Goal: Task Accomplishment & Management: Manage account settings

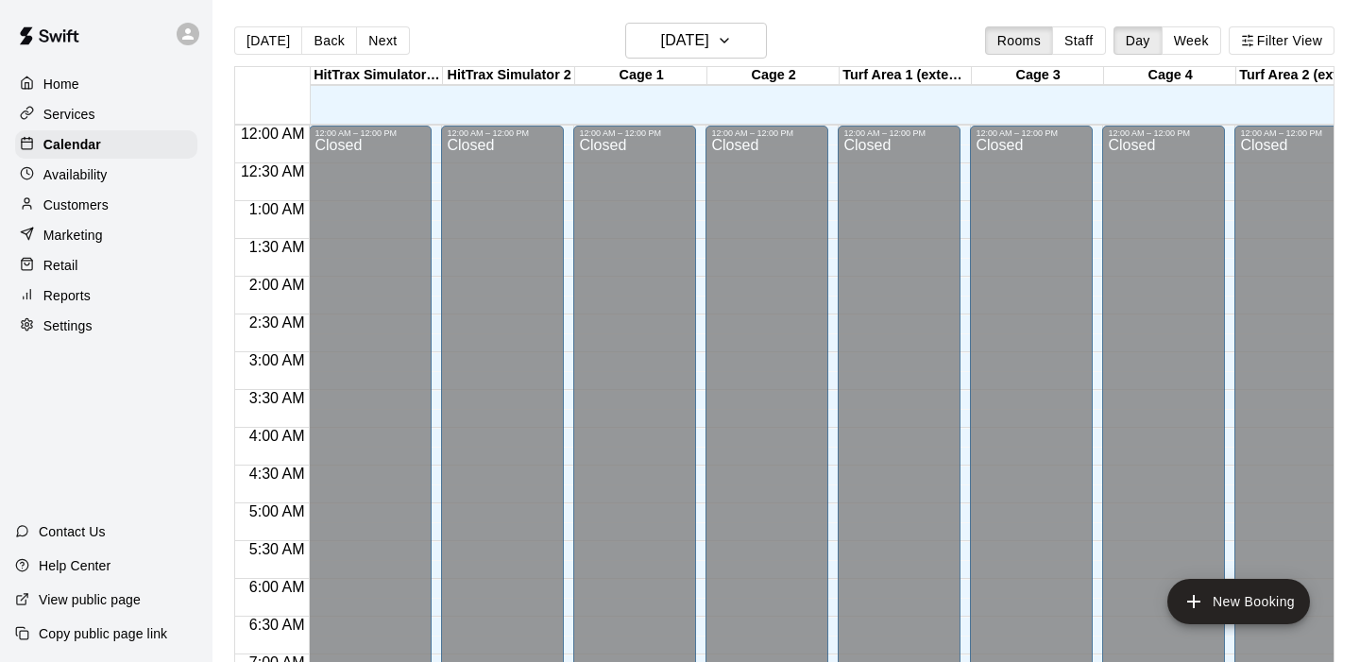
scroll to position [1139, 0]
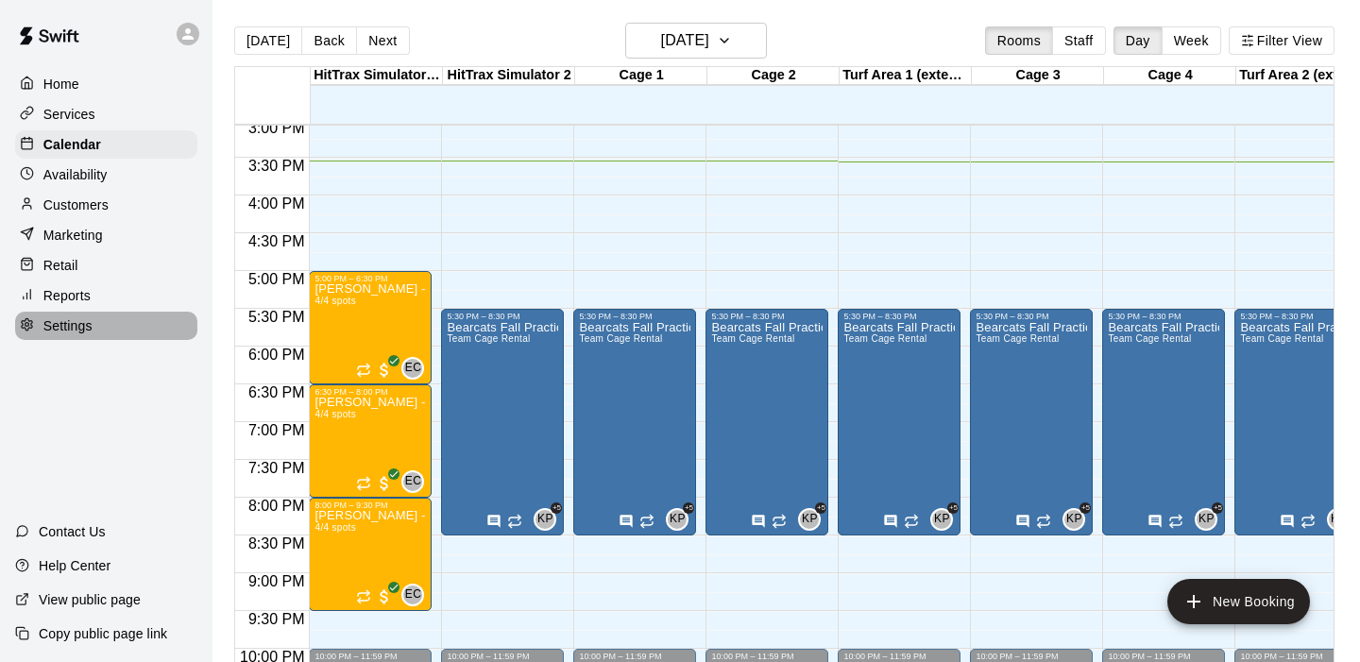
click at [70, 327] on p "Settings" at bounding box center [67, 325] width 49 height 19
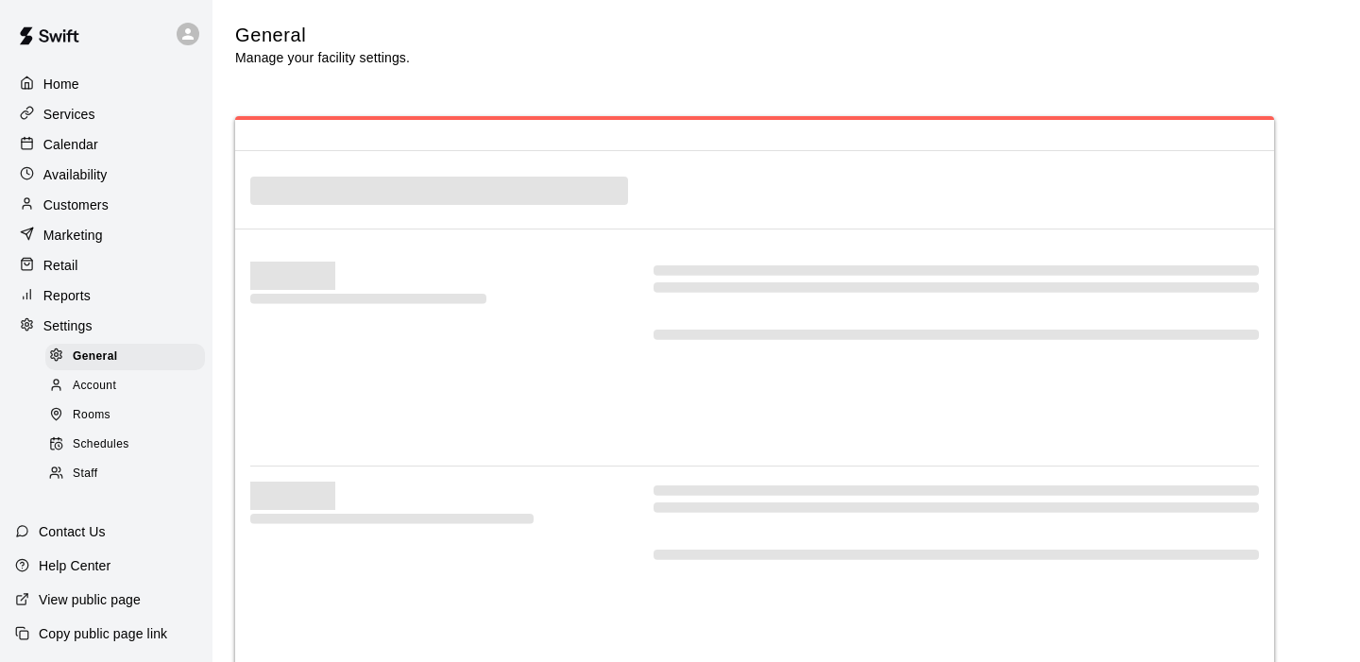
select select "**"
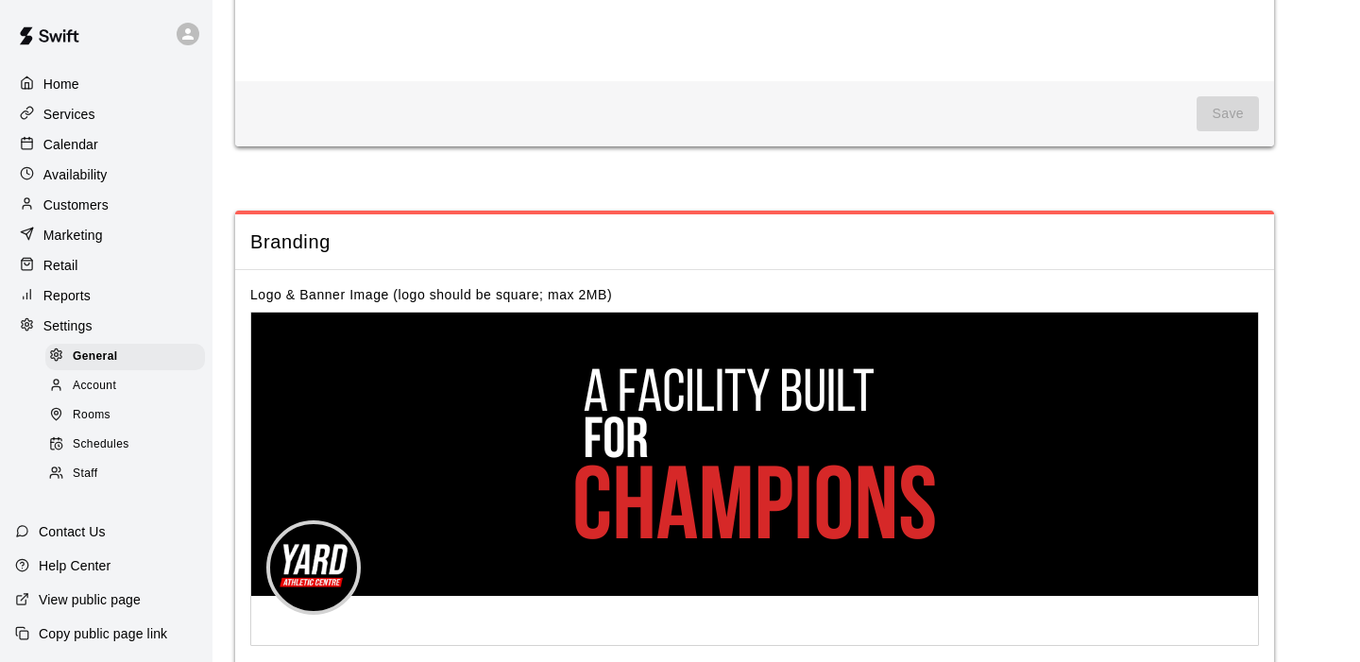
scroll to position [4236, 0]
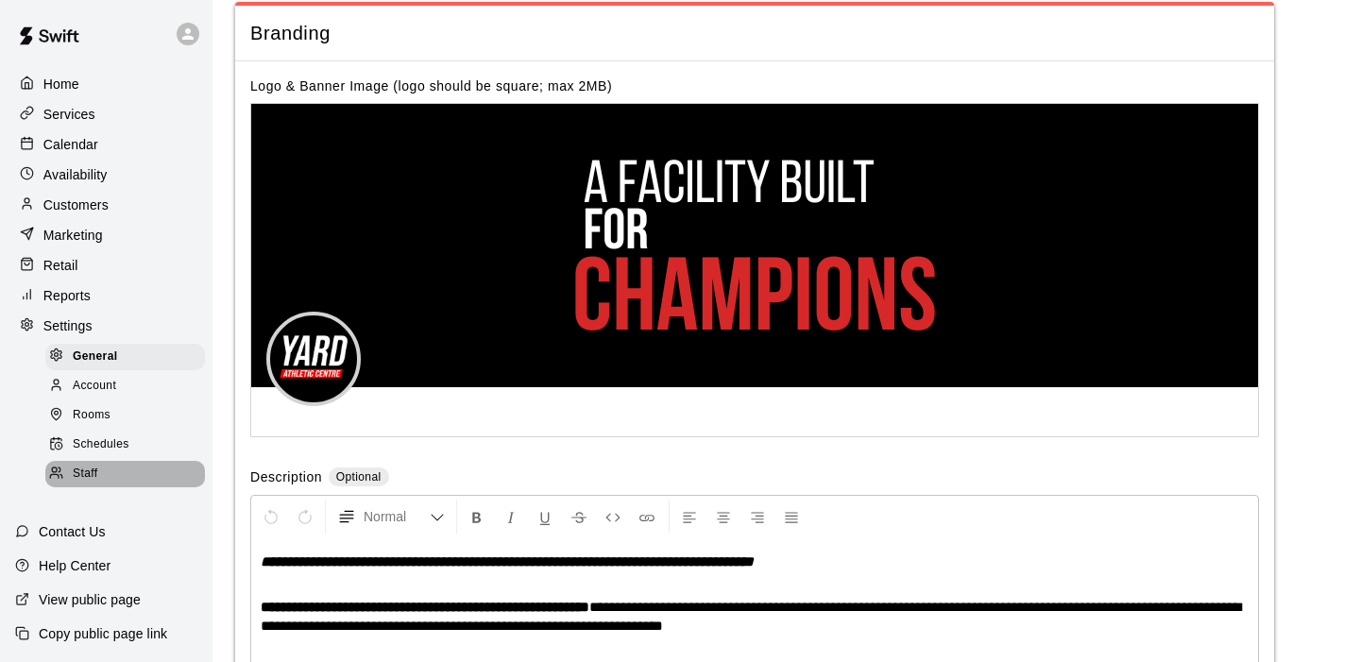
click at [87, 466] on span "Staff" at bounding box center [85, 474] width 25 height 19
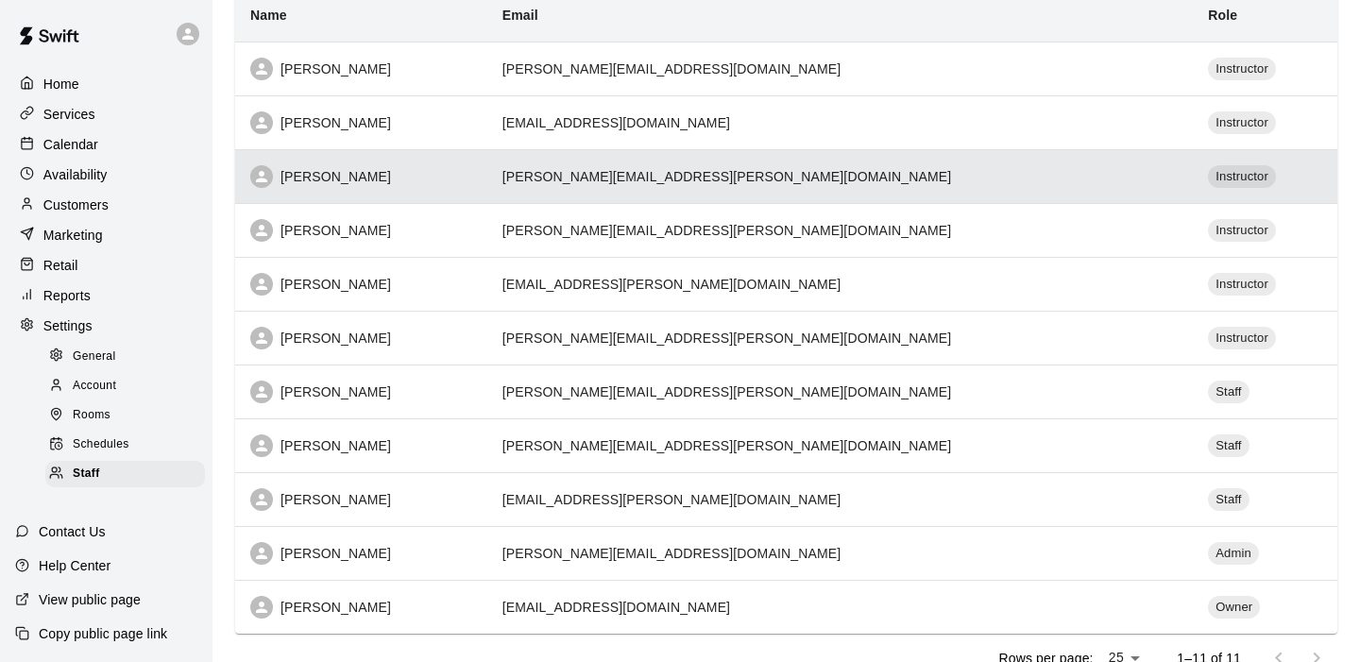
scroll to position [232, 0]
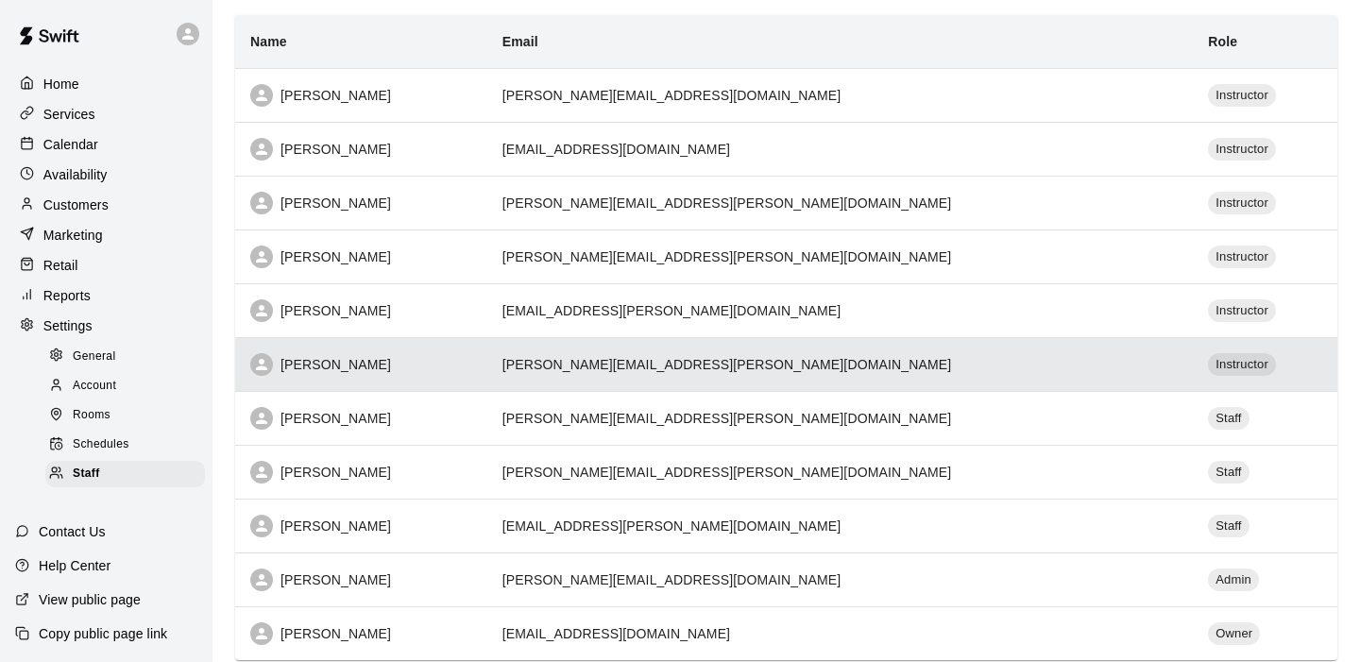
click at [372, 369] on div "[PERSON_NAME]" at bounding box center [361, 364] width 222 height 23
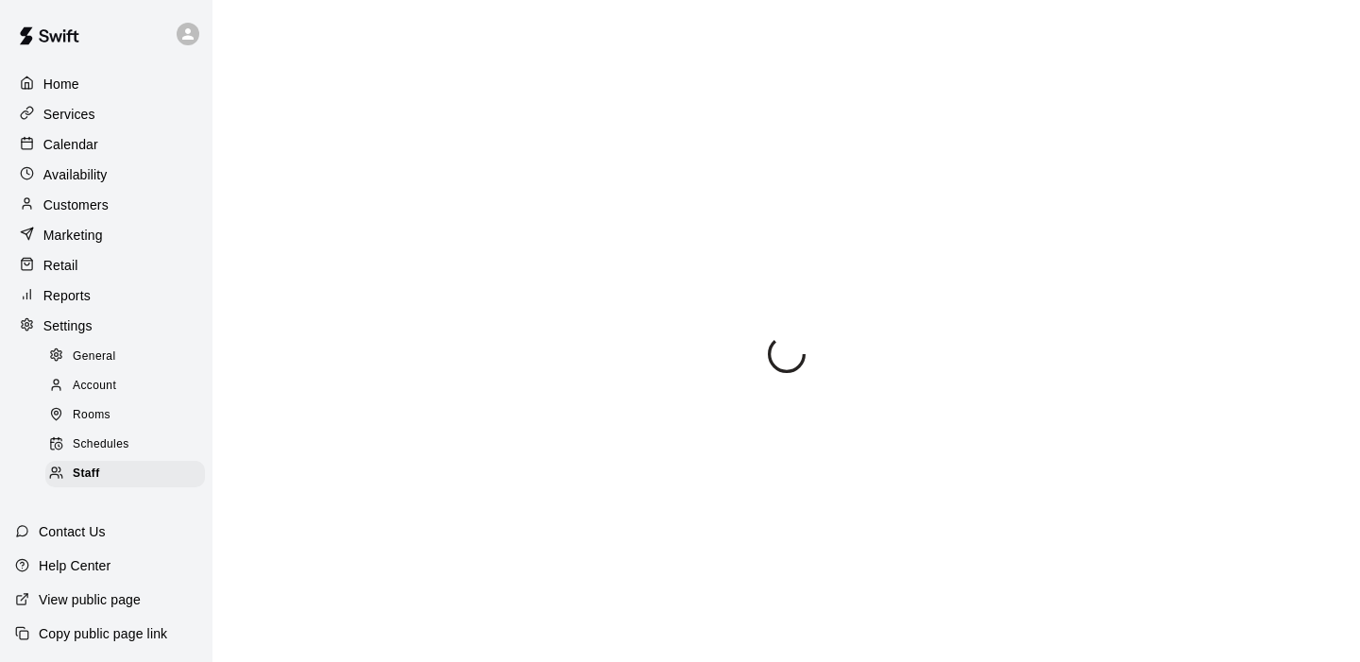
select select "**"
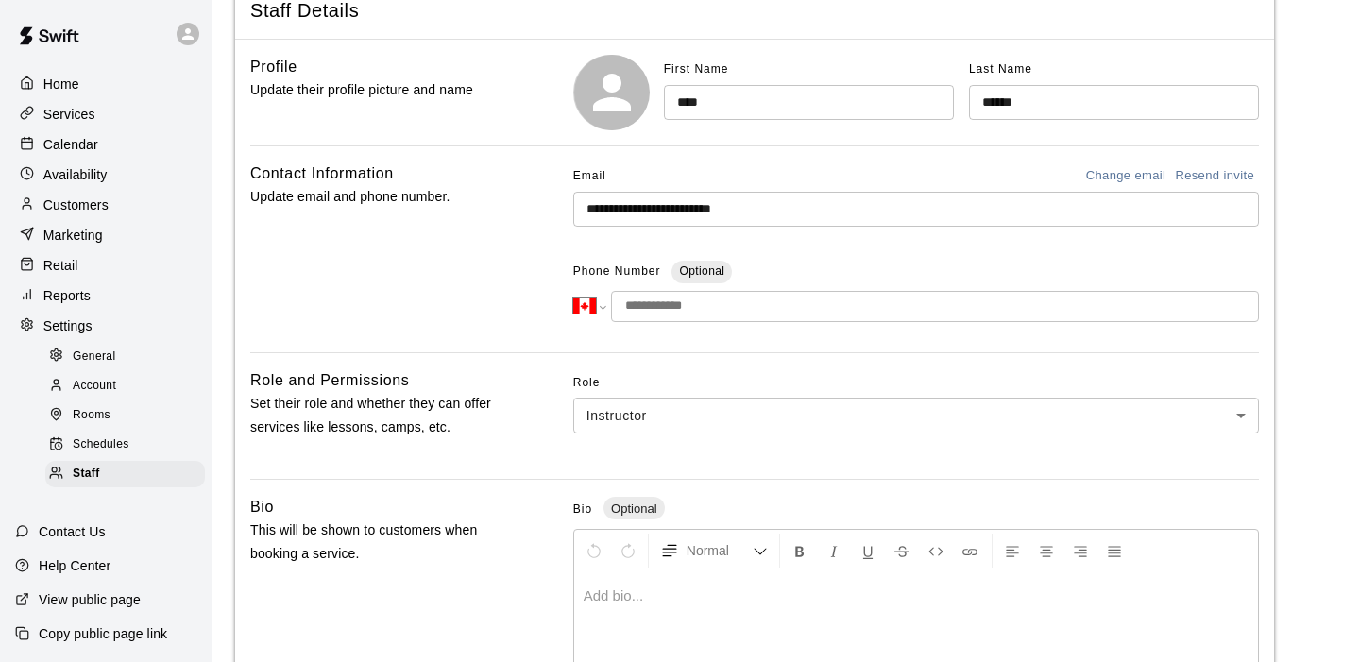
scroll to position [169, 0]
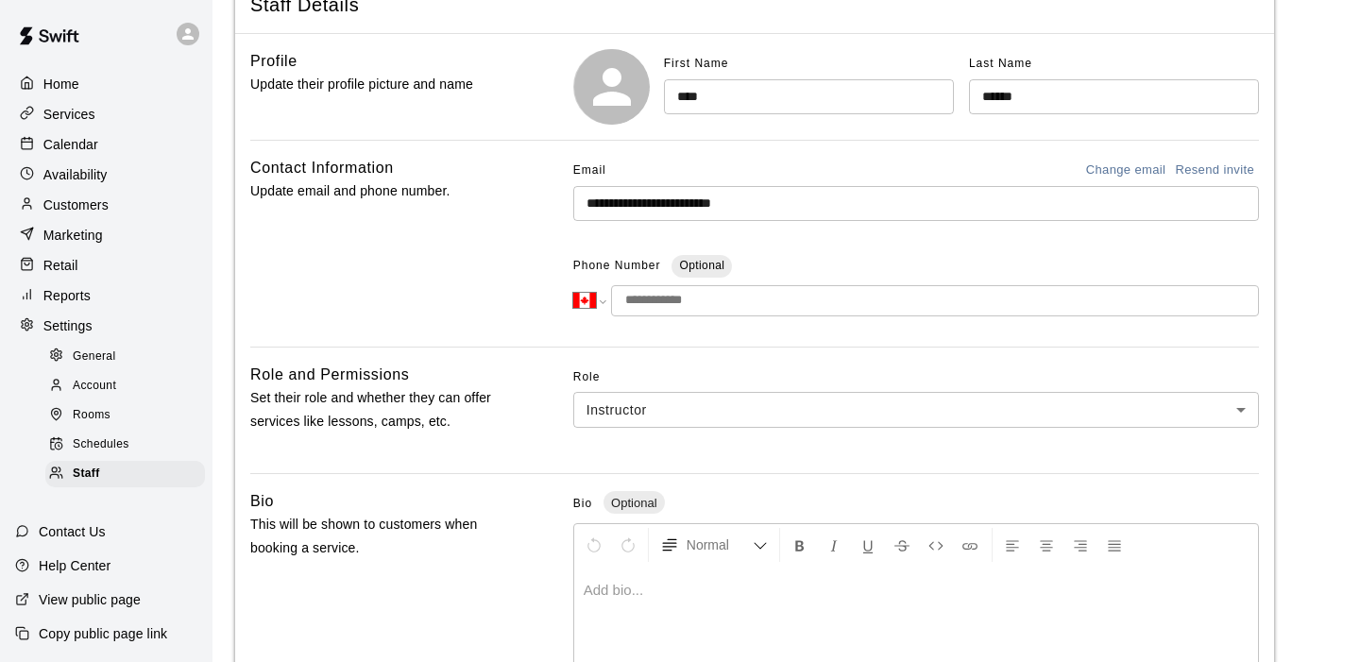
click at [1252, 405] on body "**********" at bounding box center [680, 452] width 1360 height 1243
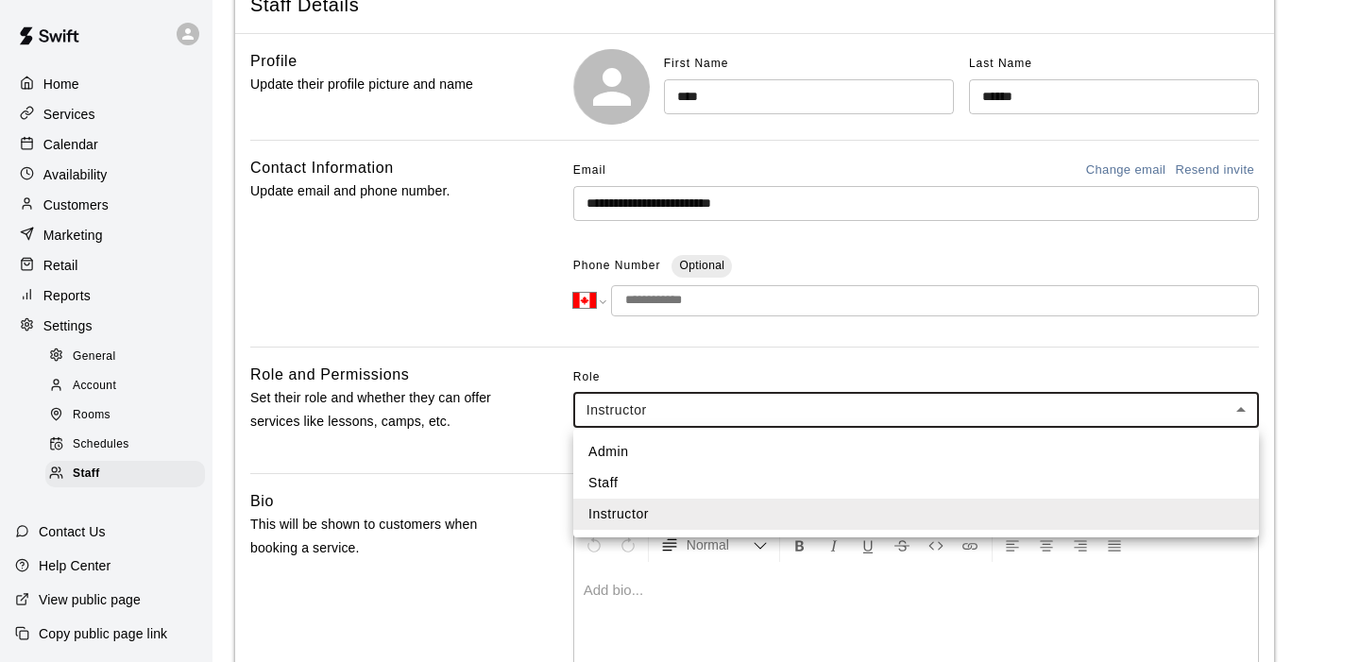
click at [1005, 481] on li "Staff" at bounding box center [916, 482] width 686 height 31
type input "*****"
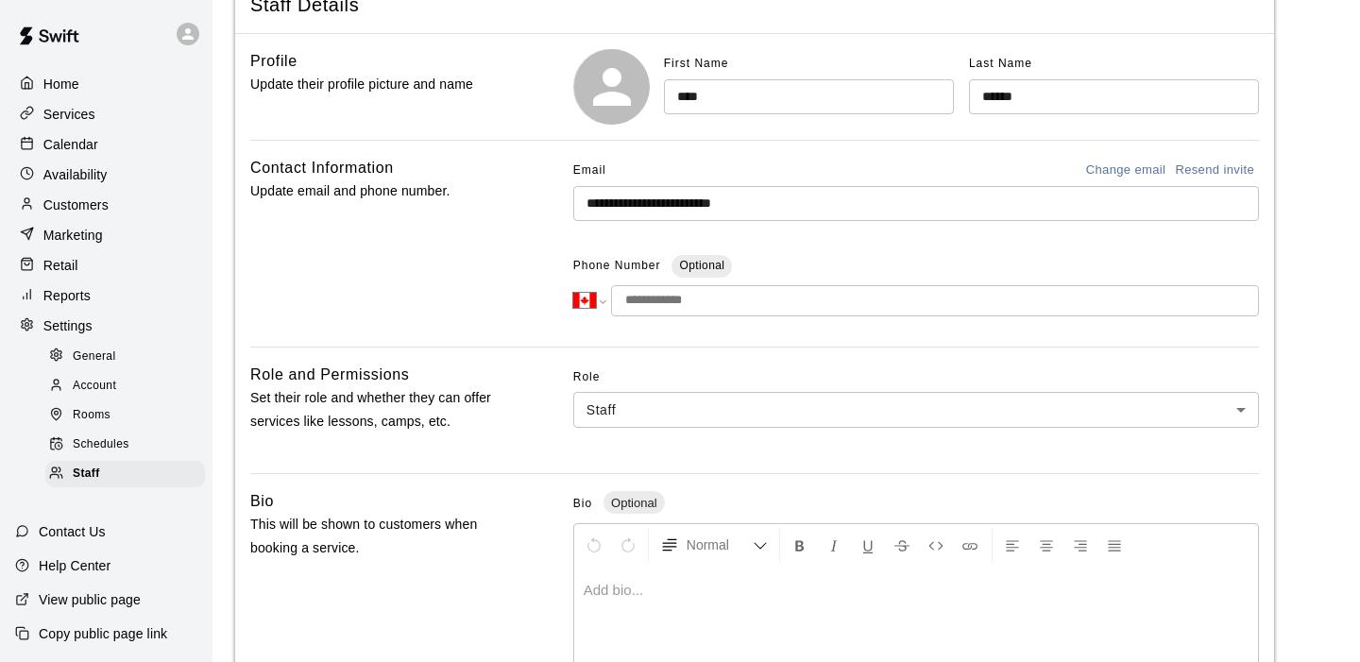
click at [1089, 443] on div "Role Staff ***** ​" at bounding box center [916, 410] width 686 height 95
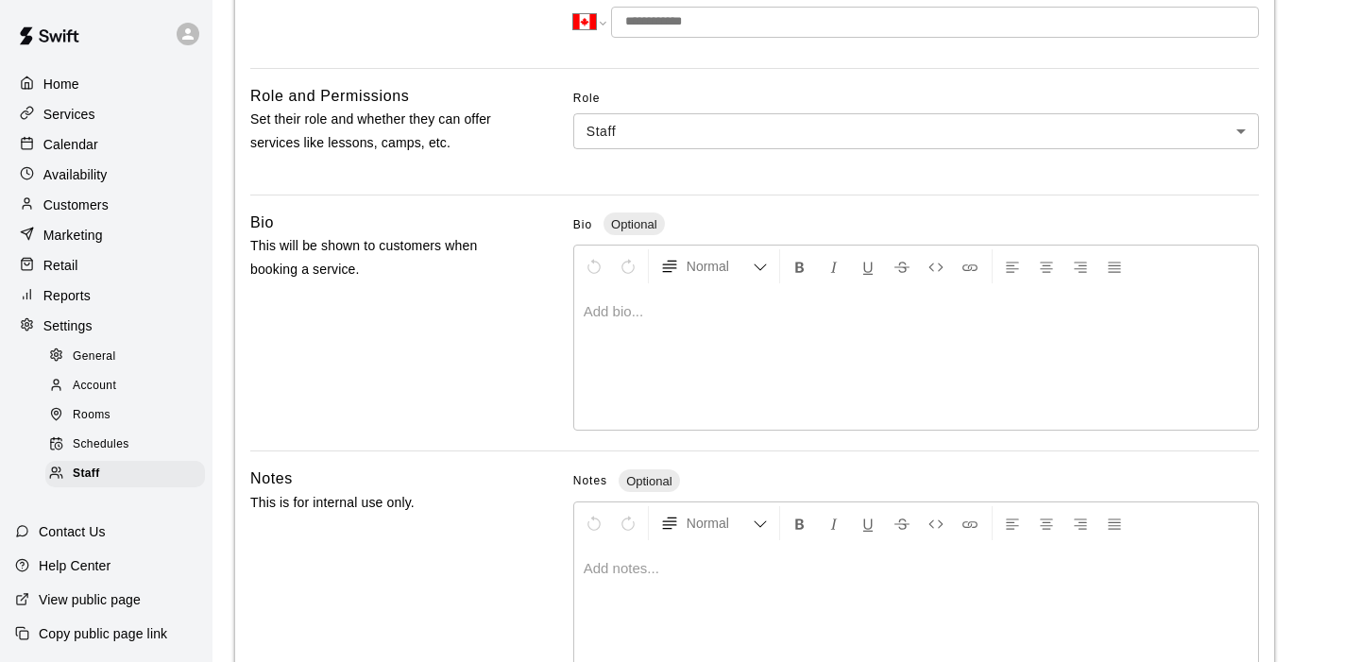
scroll to position [582, 0]
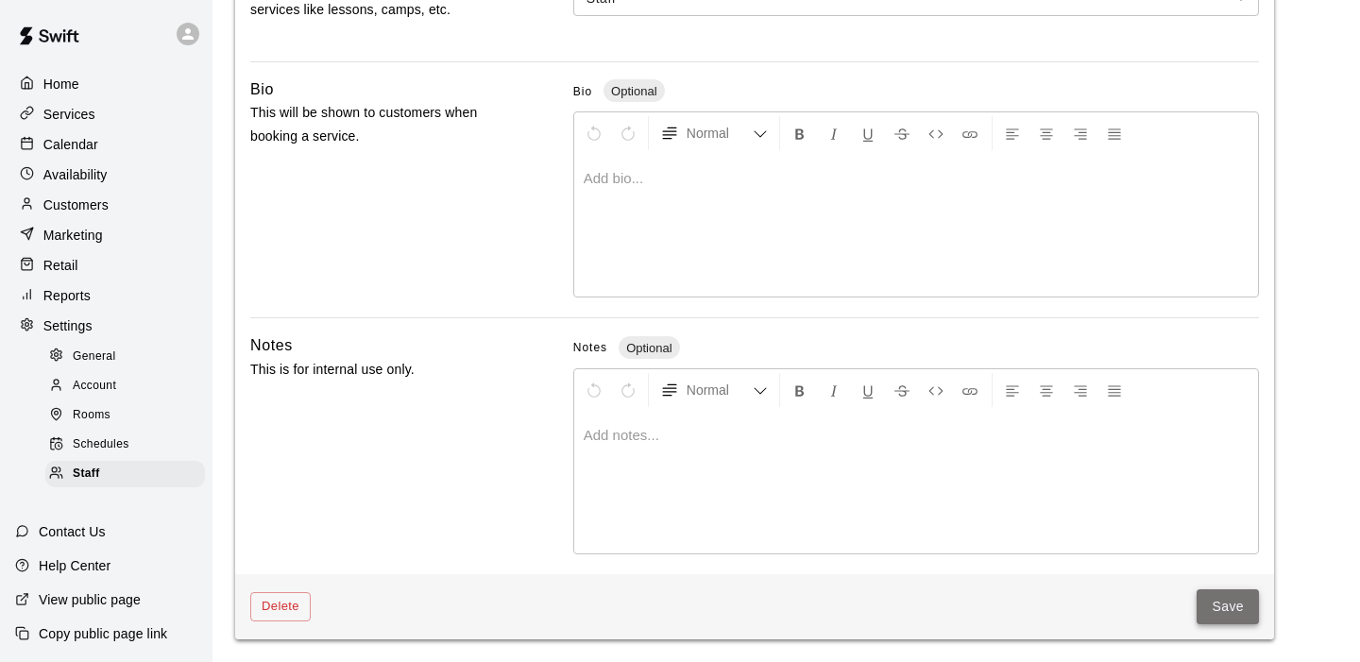
click at [1210, 608] on button "Save" at bounding box center [1227, 606] width 62 height 35
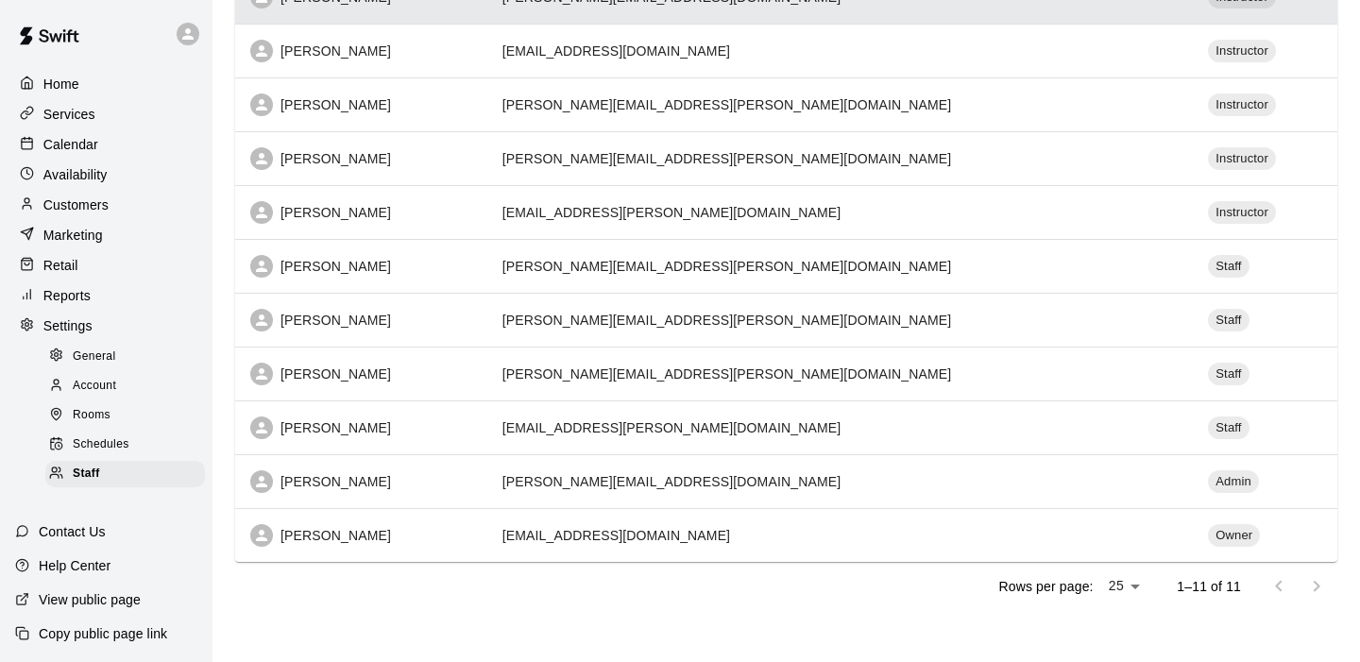
scroll to position [332, 0]
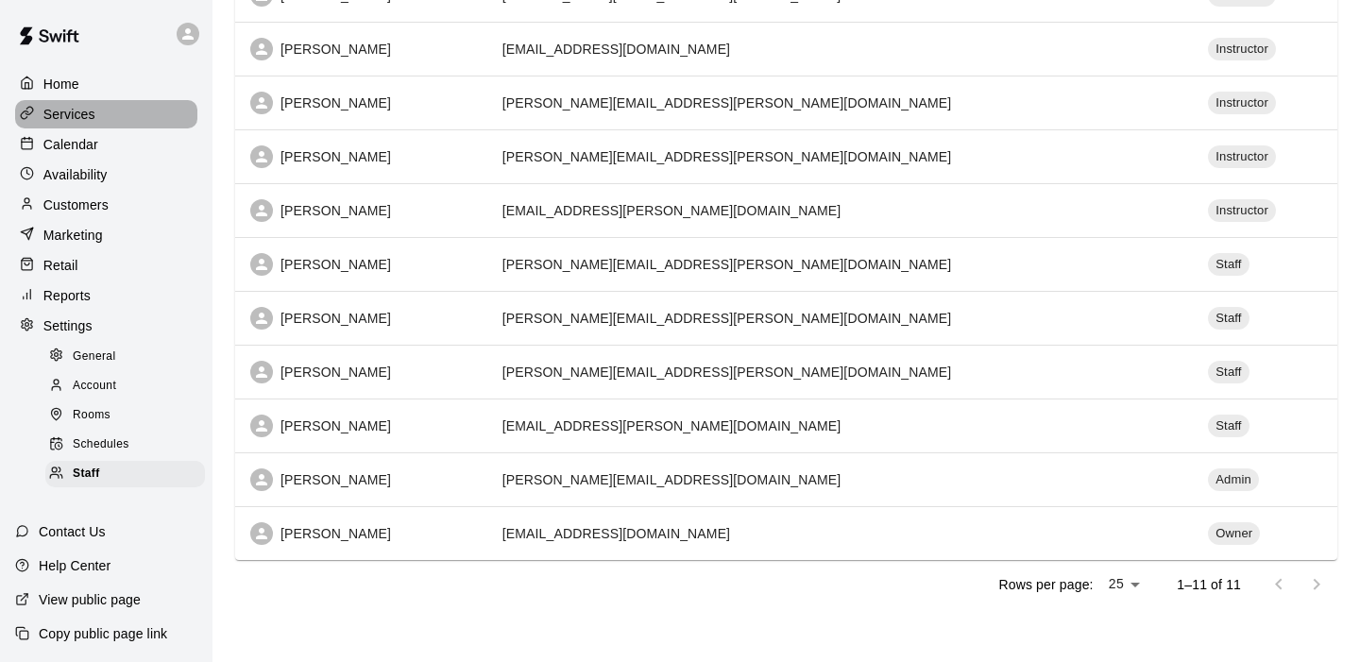
click at [87, 119] on p "Services" at bounding box center [69, 114] width 52 height 19
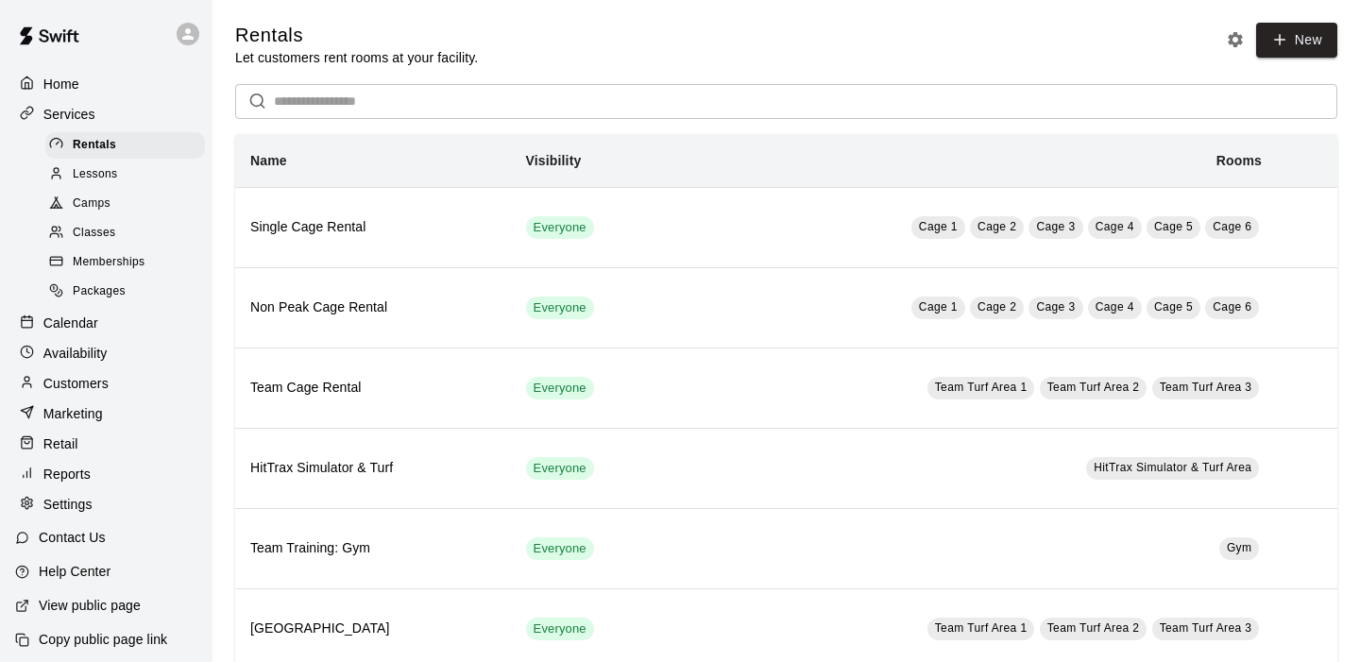
click at [98, 201] on span "Camps" at bounding box center [92, 204] width 38 height 19
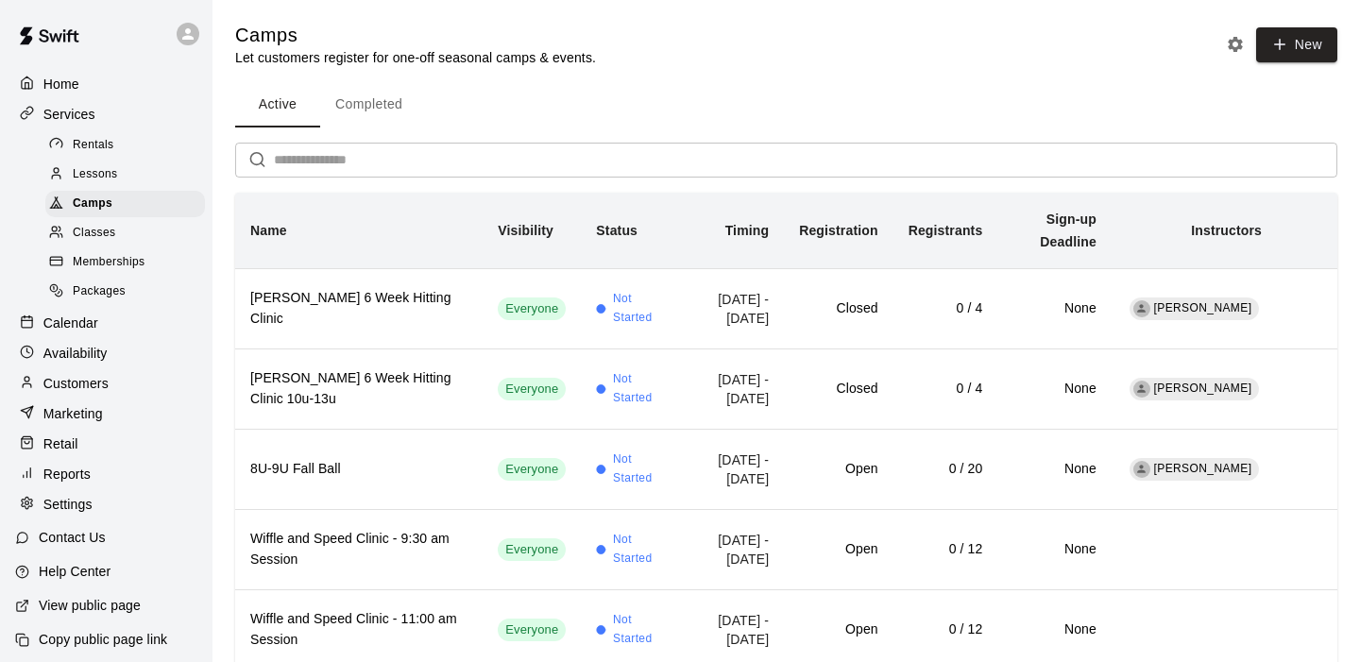
click at [87, 314] on p "Calendar" at bounding box center [70, 323] width 55 height 19
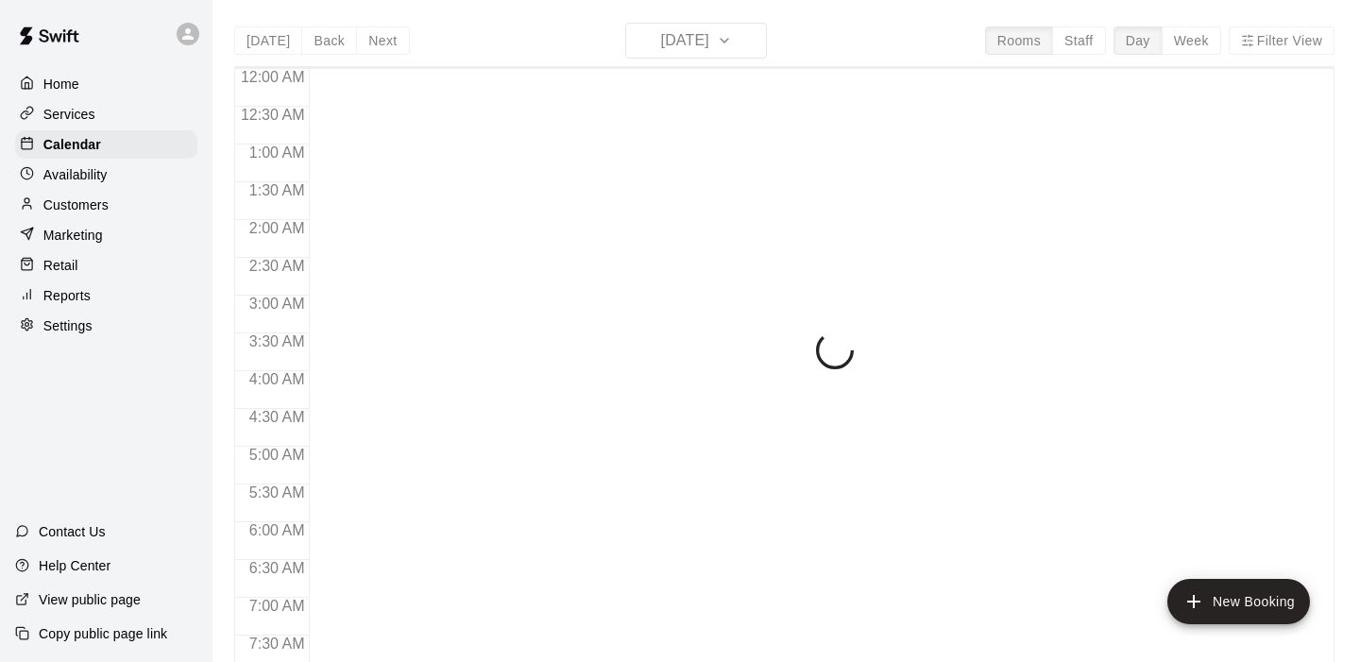
scroll to position [1198, 0]
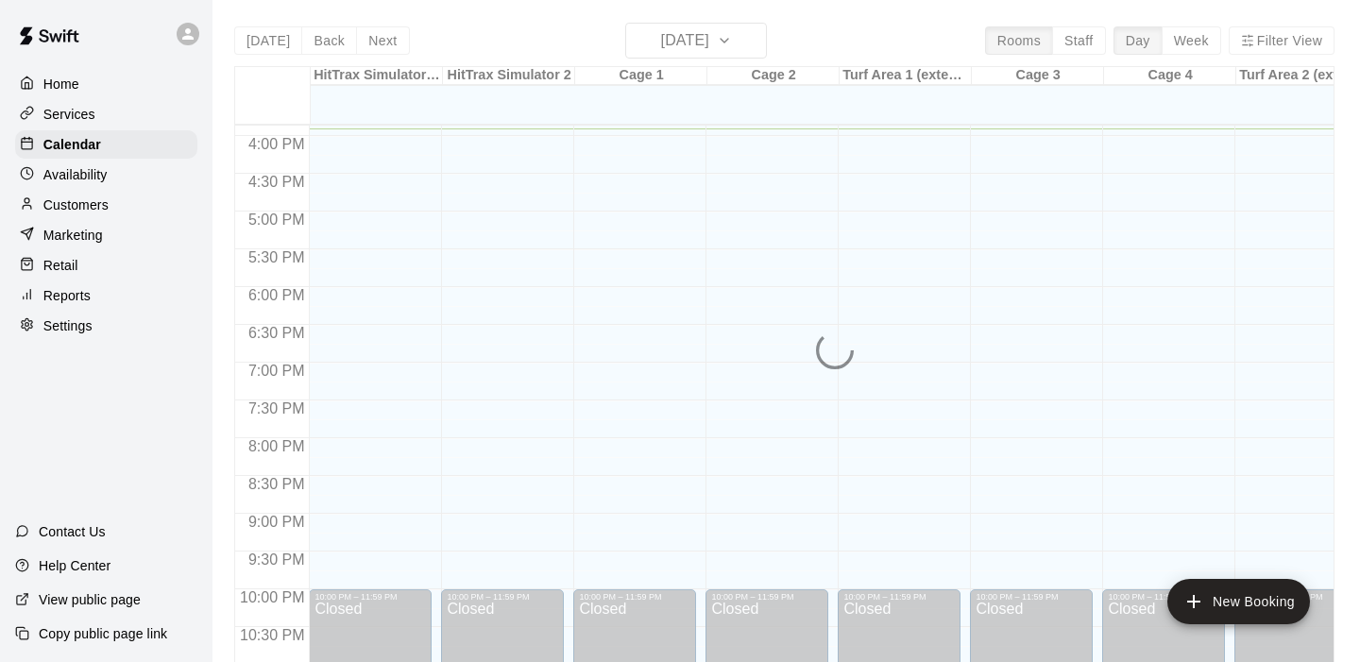
click at [762, 42] on div "[DATE] Back [DATE][DATE] Rooms Staff Day Week Filter View HitTrax Simulator & T…" at bounding box center [784, 354] width 1100 height 662
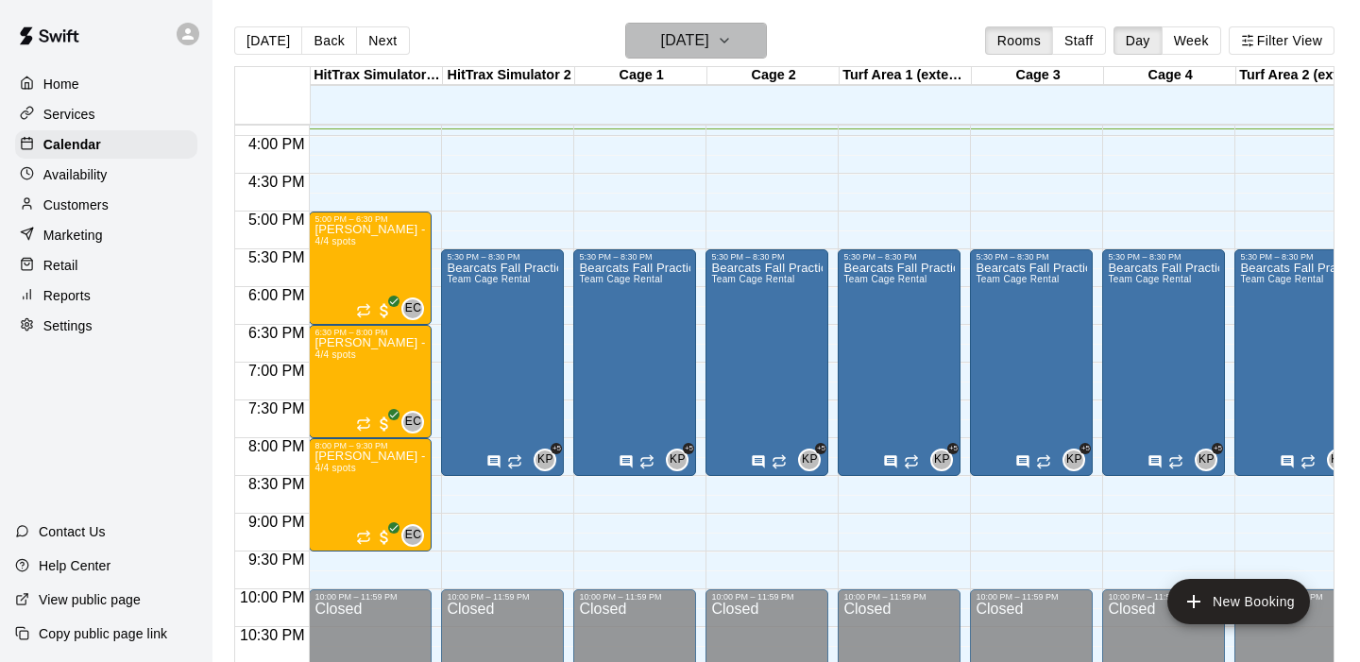
click at [732, 38] on icon "button" at bounding box center [724, 40] width 15 height 23
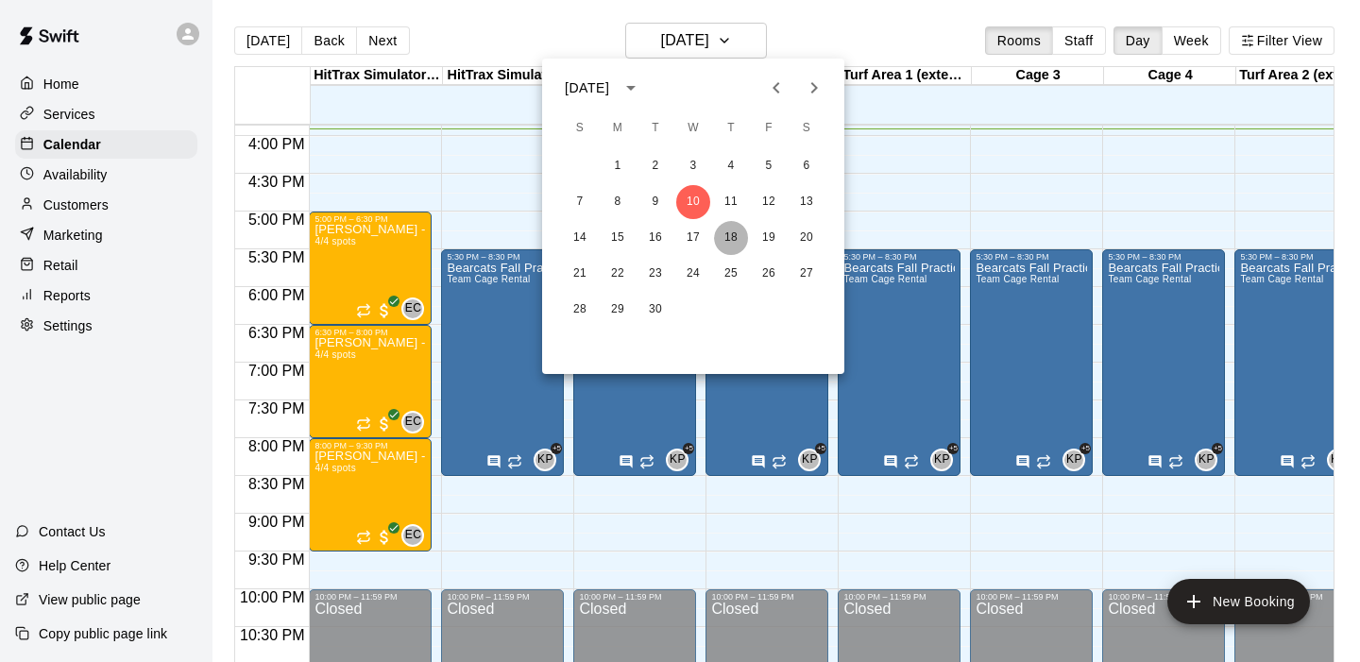
click at [739, 234] on button "18" at bounding box center [731, 238] width 34 height 34
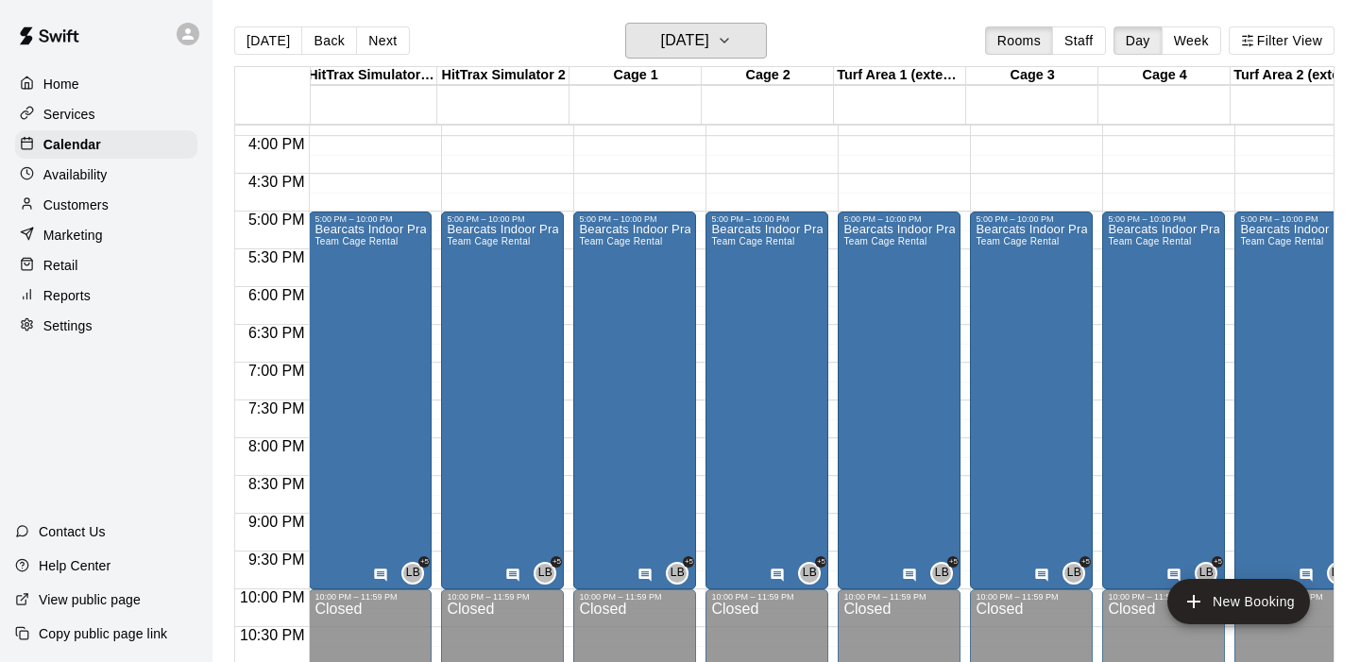
scroll to position [0, 0]
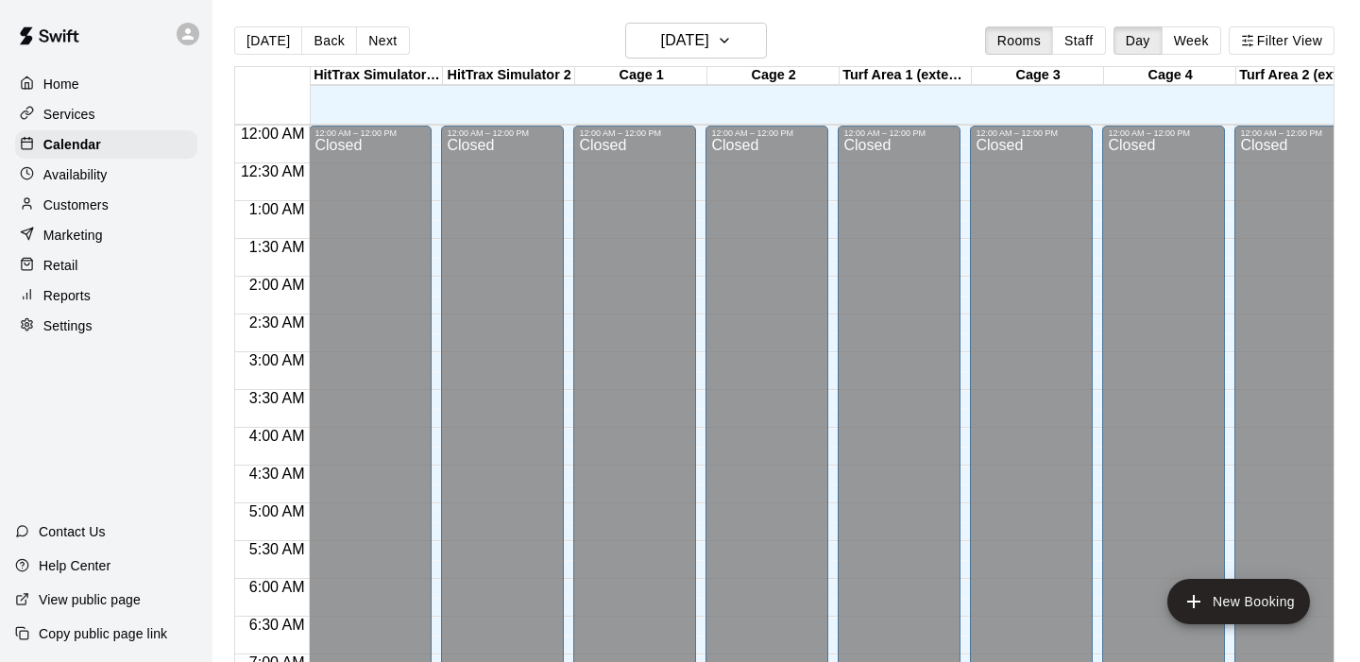
scroll to position [1198, 0]
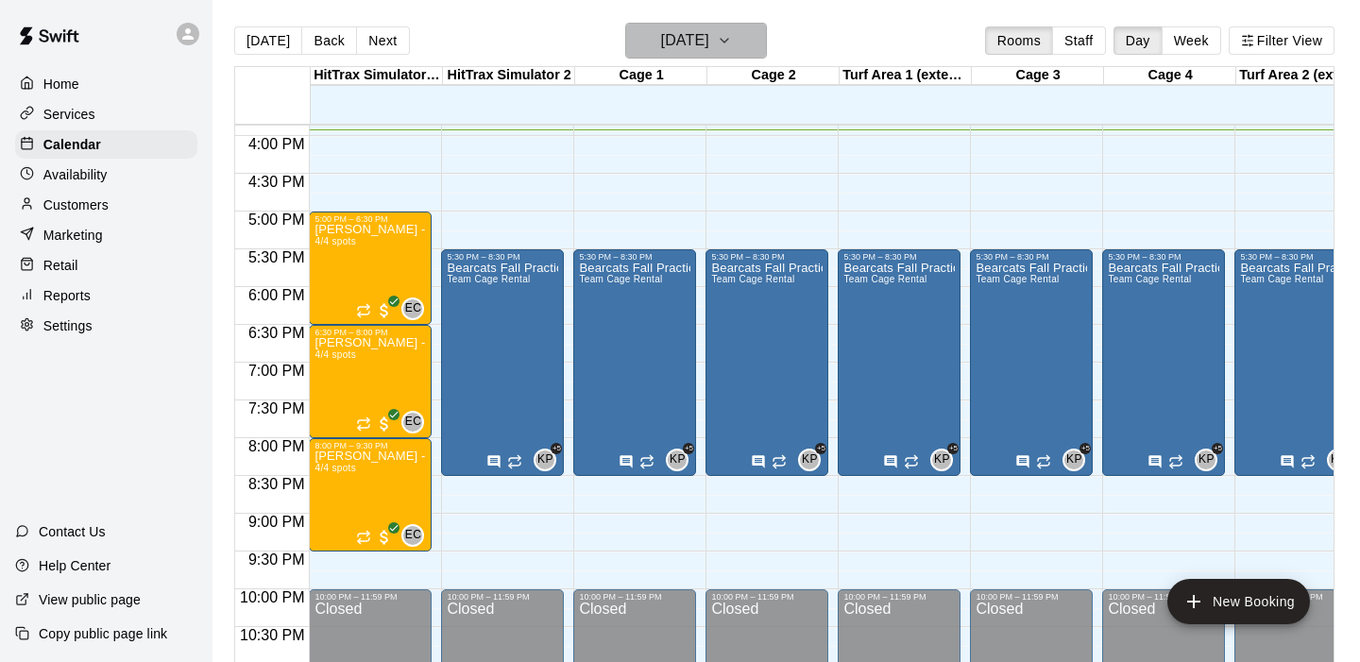
click at [732, 42] on icon "button" at bounding box center [724, 40] width 15 height 23
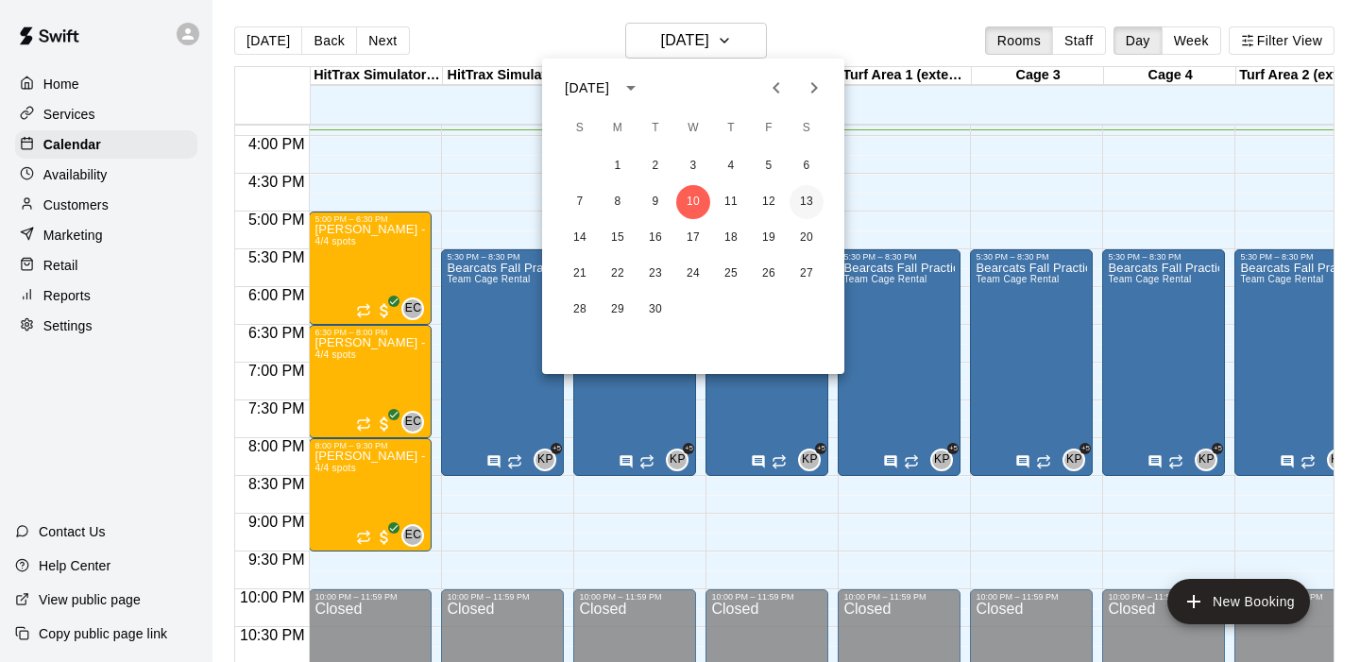
click at [816, 202] on button "13" at bounding box center [806, 202] width 34 height 34
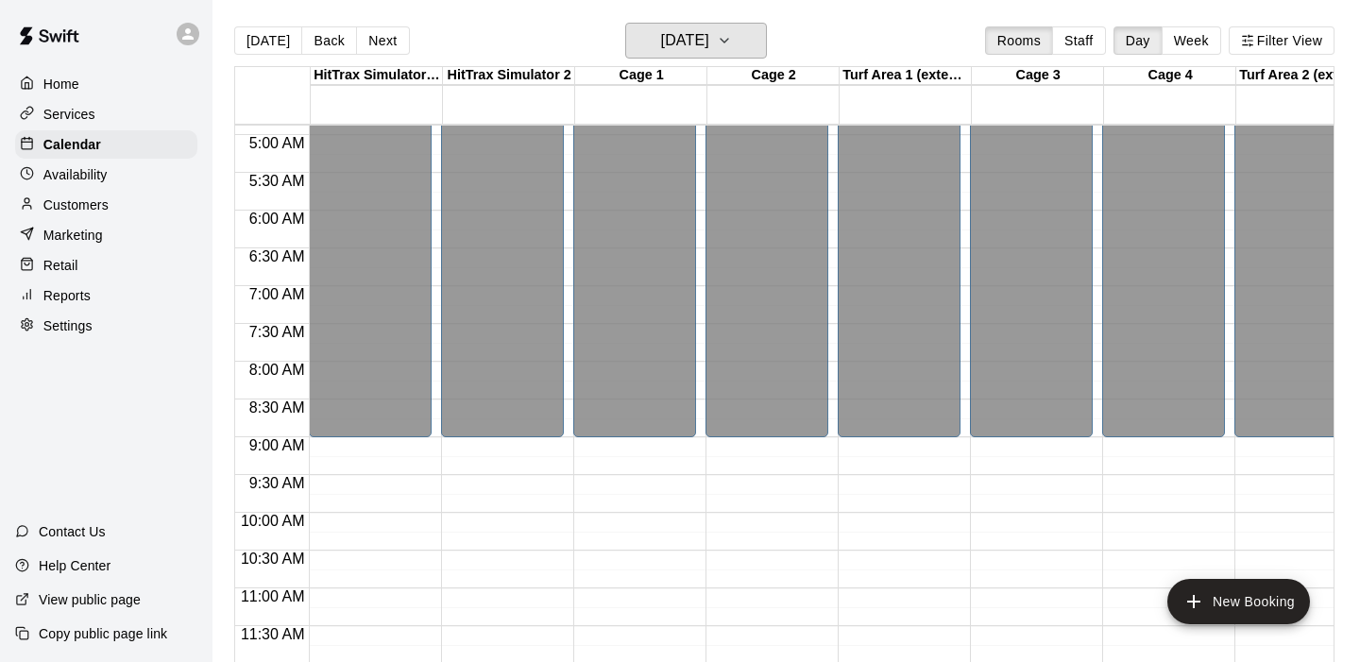
scroll to position [367, 0]
